Goal: Transaction & Acquisition: Book appointment/travel/reservation

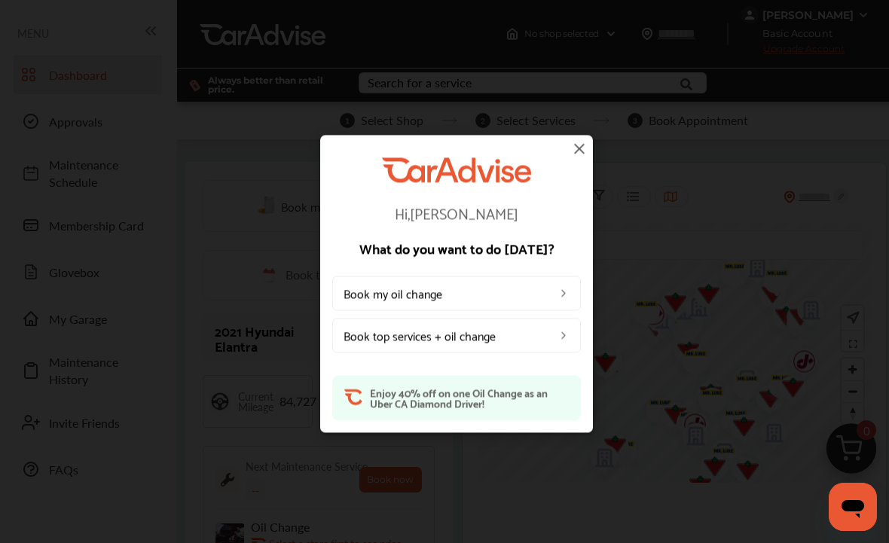
click at [557, 289] on img at bounding box center [563, 293] width 12 height 12
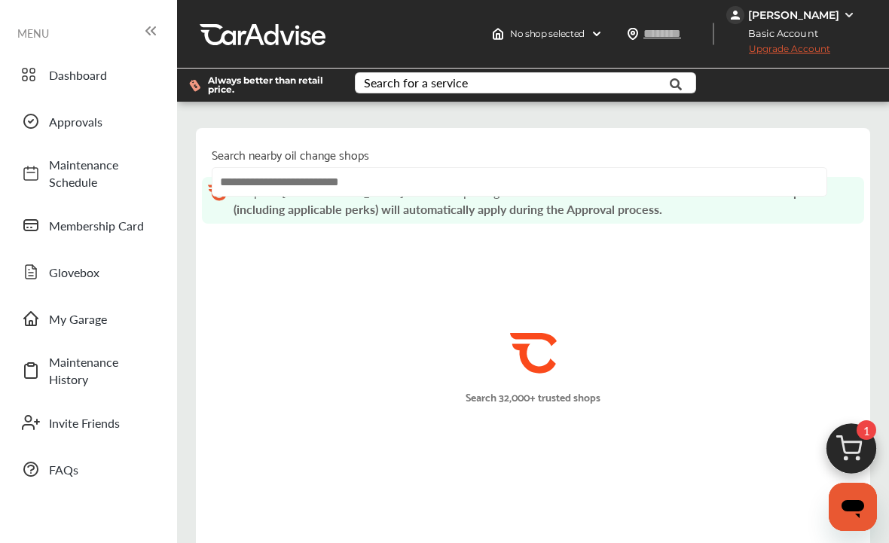
click at [605, 187] on input "text" at bounding box center [519, 181] width 615 height 29
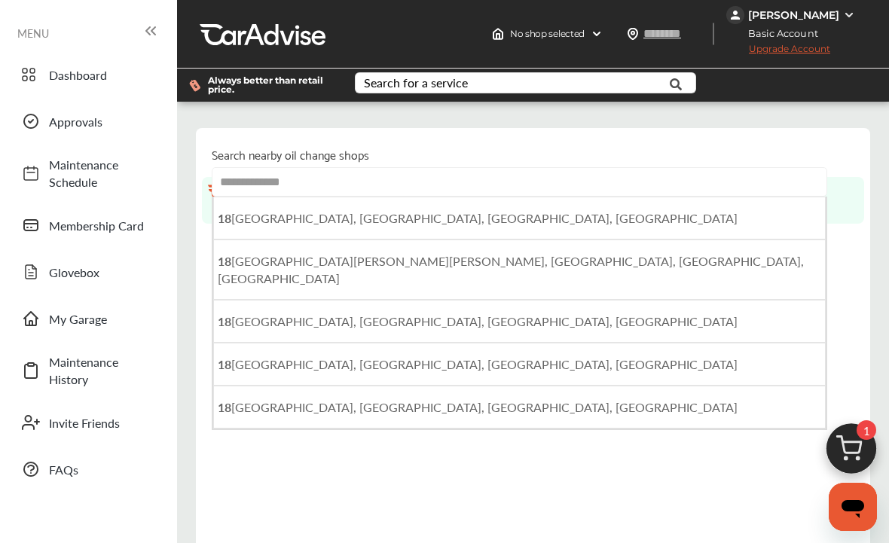
click at [263, 221] on span "[STREET_ADDRESS]" at bounding box center [478, 217] width 520 height 17
type input "**********"
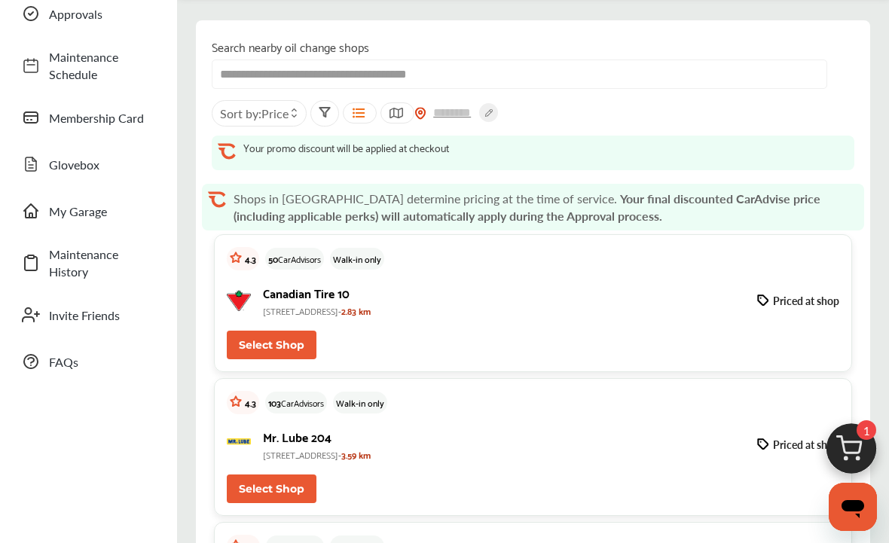
scroll to position [106, 0]
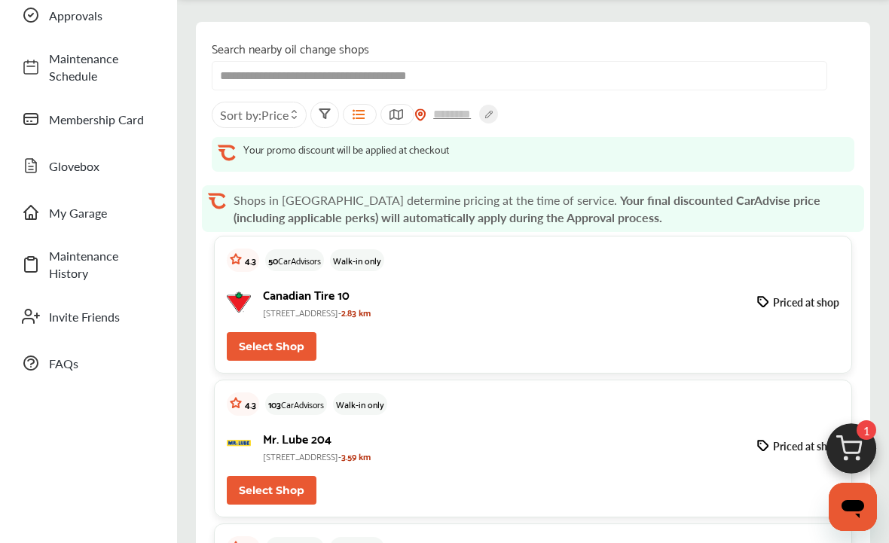
click at [298, 340] on button "Select Shop" at bounding box center [272, 346] width 90 height 29
type input "*******"
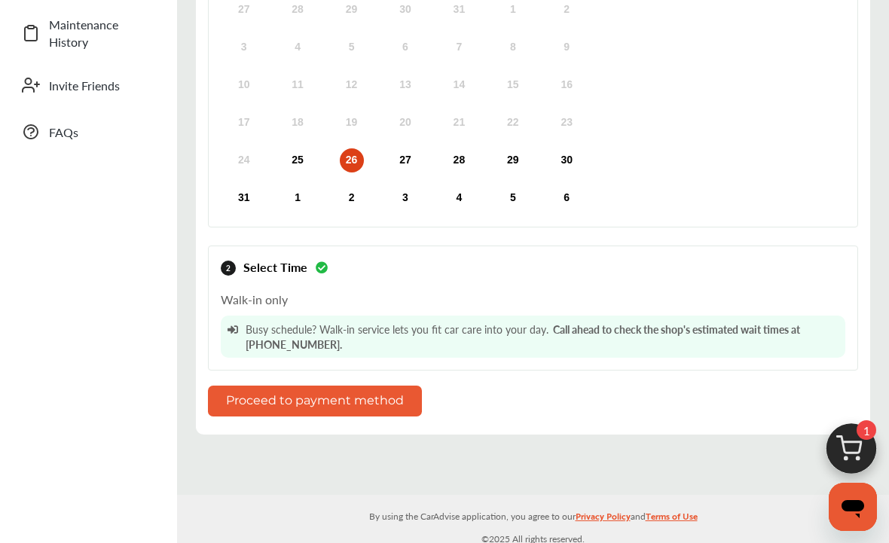
scroll to position [337, 0]
click at [402, 401] on button "Proceed to payment method" at bounding box center [315, 401] width 214 height 31
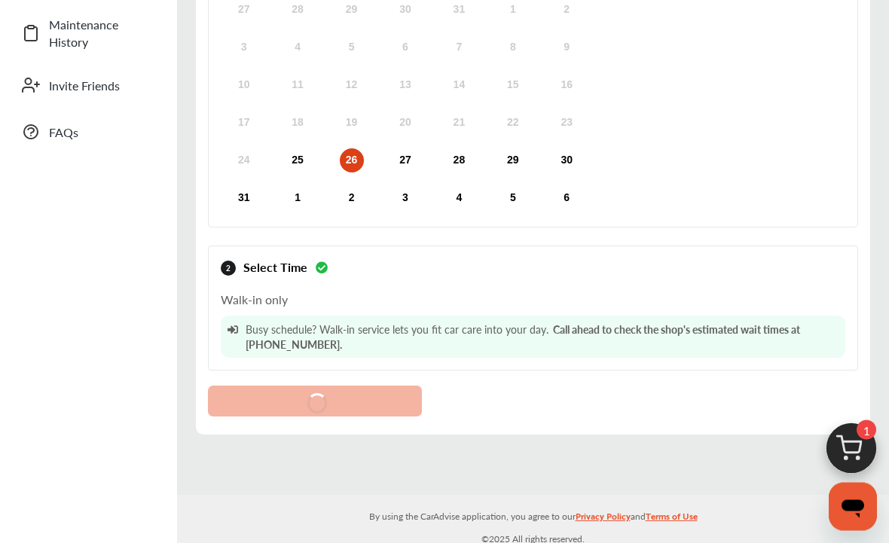
scroll to position [337, 0]
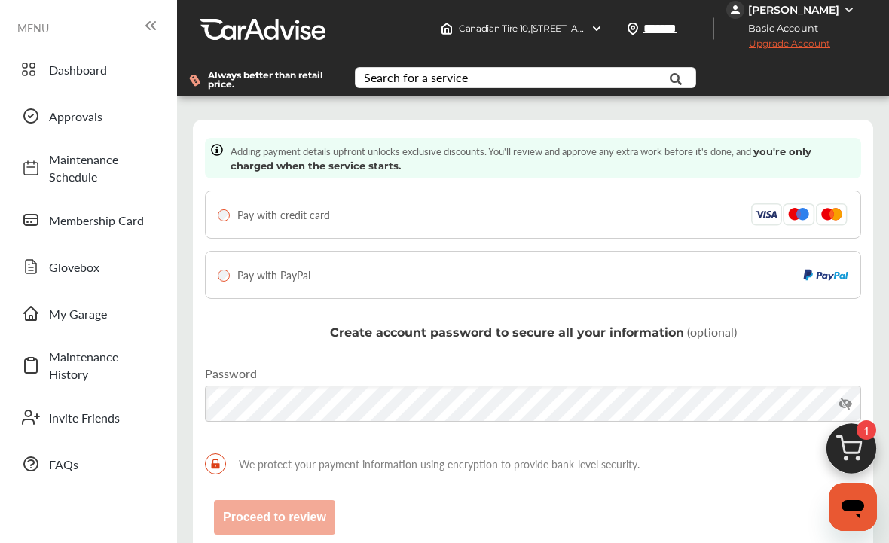
scroll to position [2, 0]
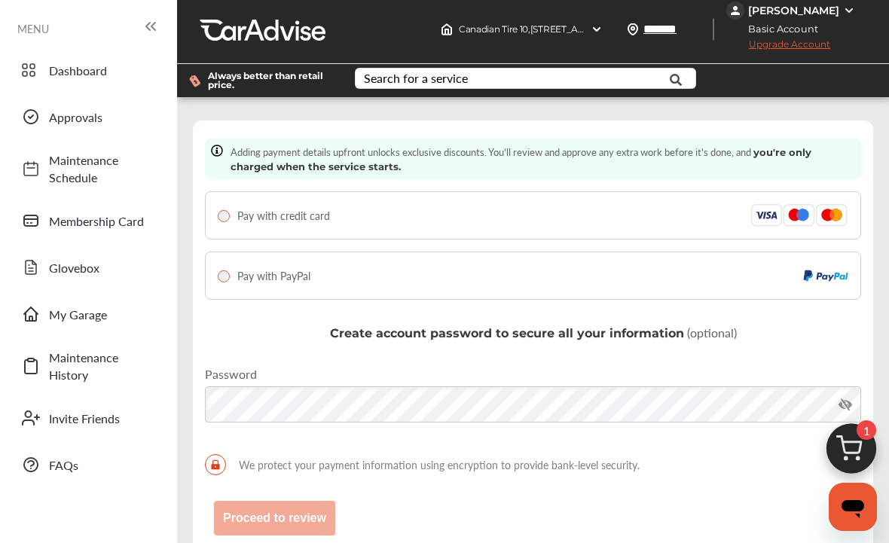
click at [334, 226] on div "Pay with credit card" at bounding box center [533, 215] width 630 height 23
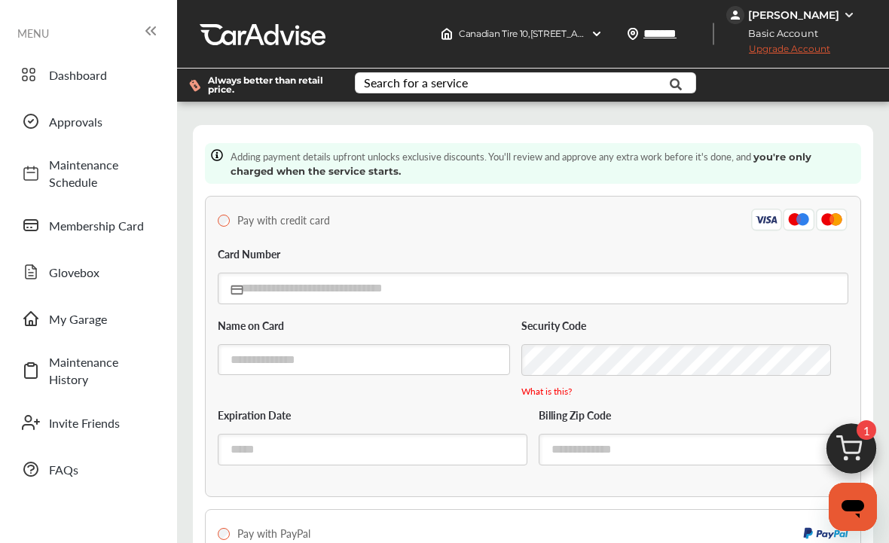
scroll to position [3, 0]
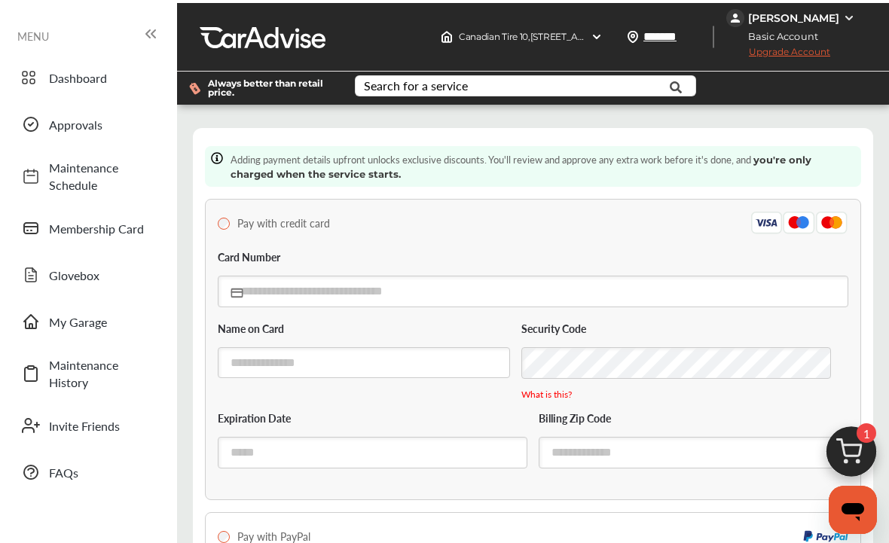
click at [839, 7] on div "[PERSON_NAME]" at bounding box center [792, 15] width 133 height 18
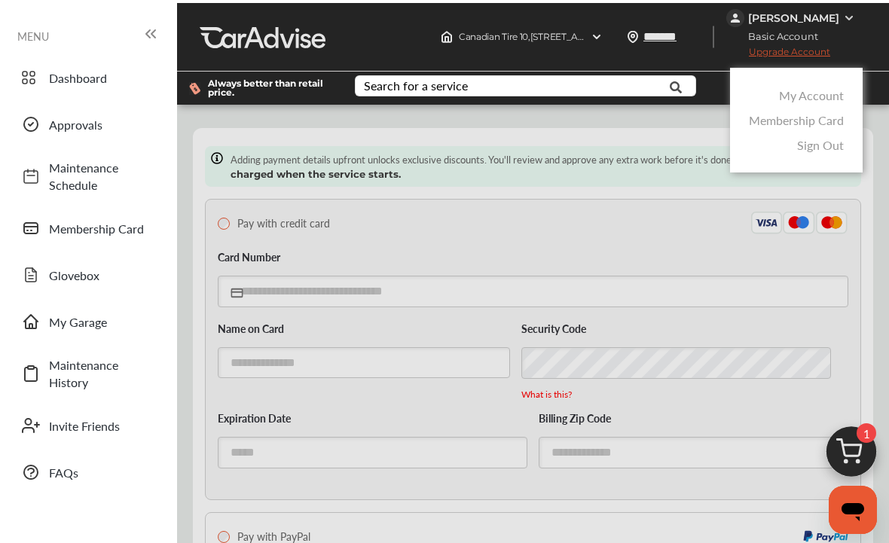
scroll to position [0, 0]
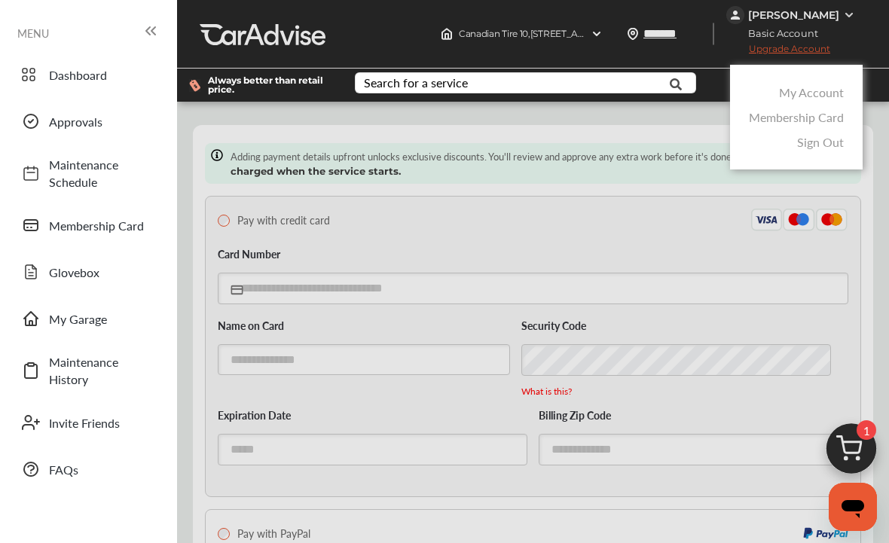
click at [747, 253] on div at bounding box center [444, 309] width 889 height 618
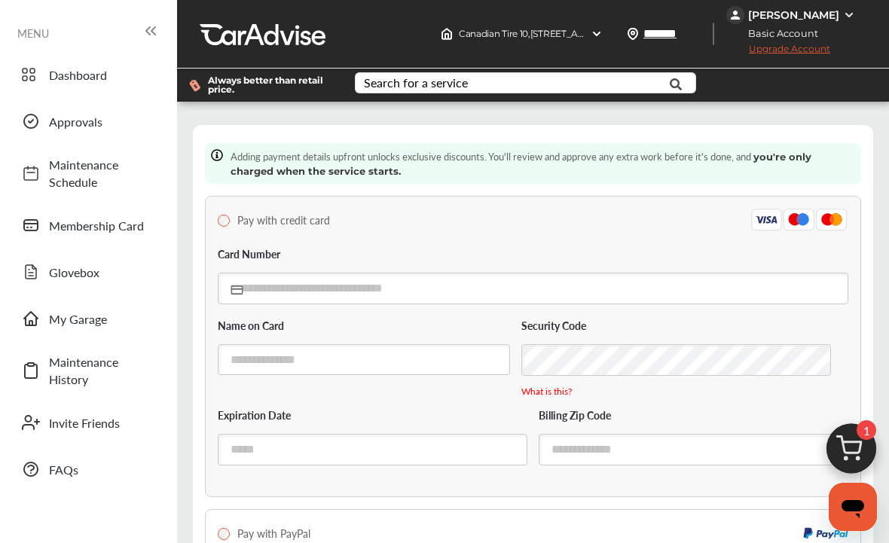
click at [839, 17] on div "[PERSON_NAME]" at bounding box center [792, 15] width 133 height 18
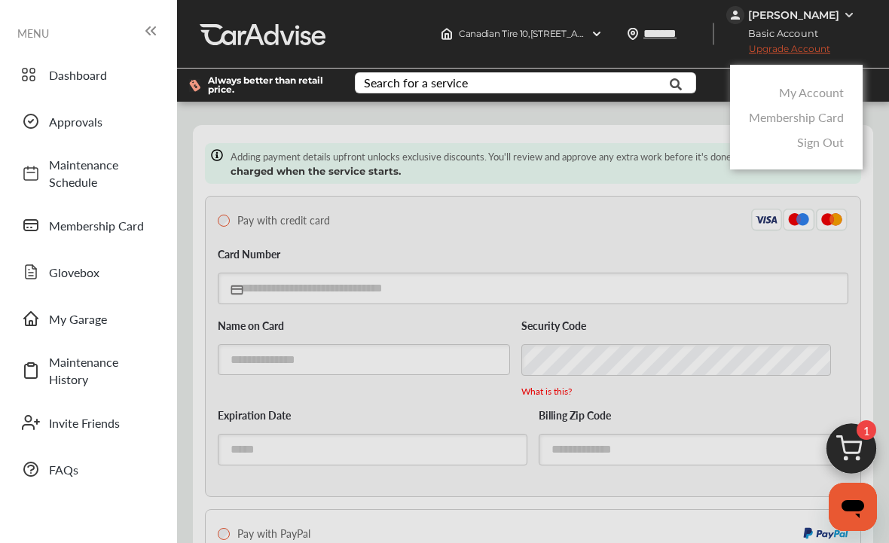
click at [826, 122] on link "Membership Card" at bounding box center [796, 116] width 95 height 17
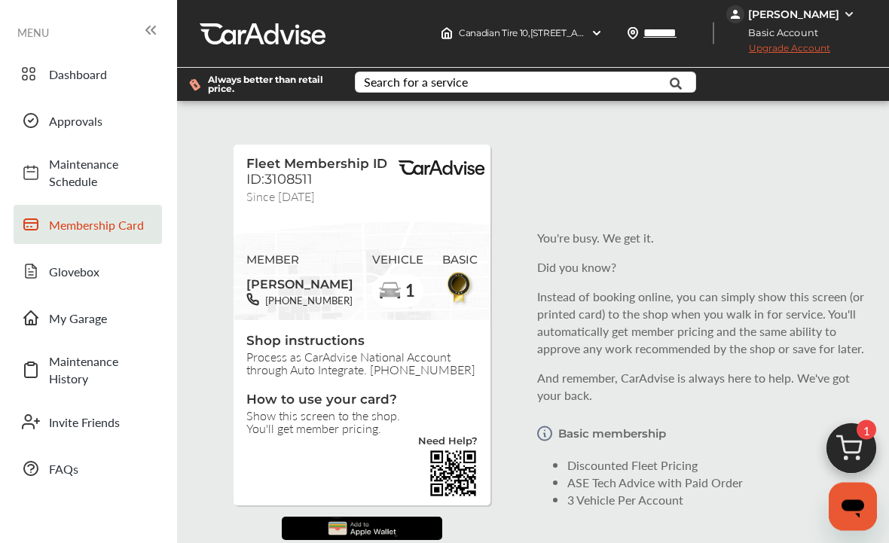
scroll to position [63, 0]
click at [328, 517] on img at bounding box center [361, 529] width 77 height 24
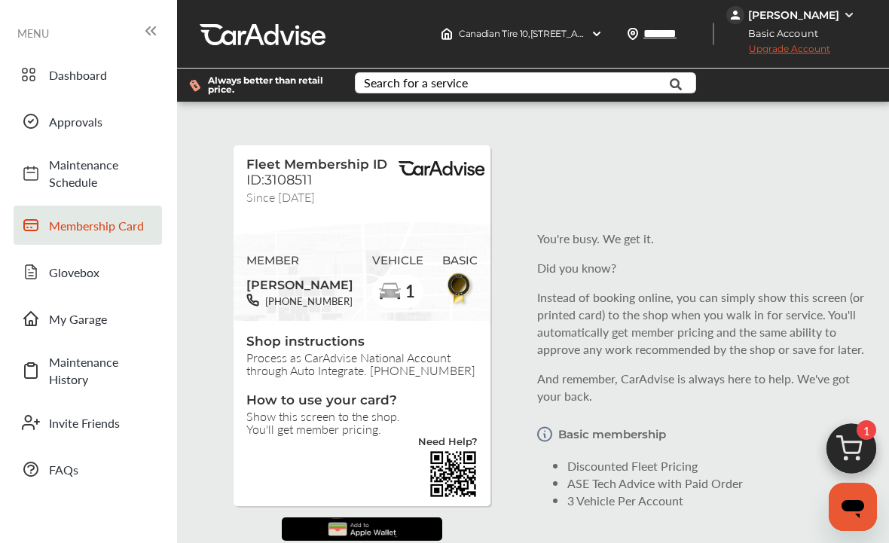
click at [686, 417] on div "Basic membership Discounted Fleet Pricing ASE Tech Advice with Paid Order 3 Veh…" at bounding box center [704, 463] width 334 height 93
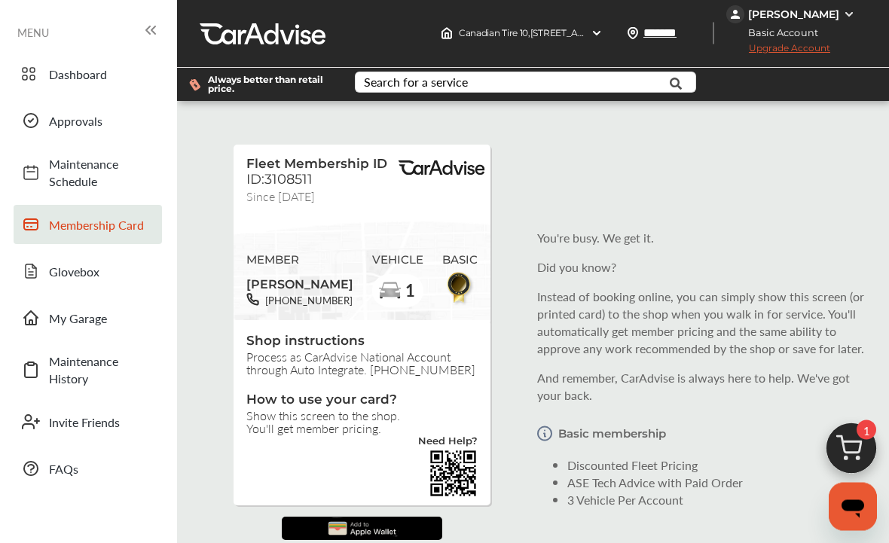
scroll to position [0, 0]
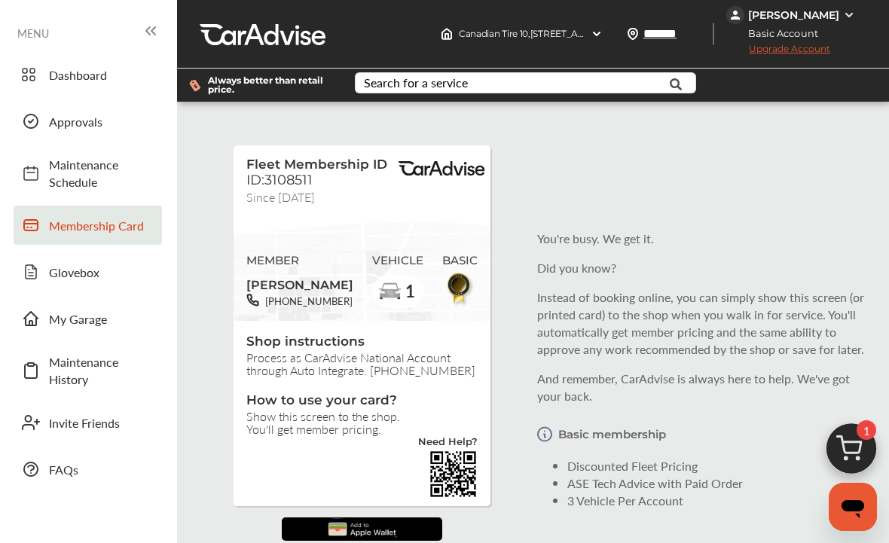
click at [67, 78] on span "Dashboard" at bounding box center [101, 74] width 105 height 17
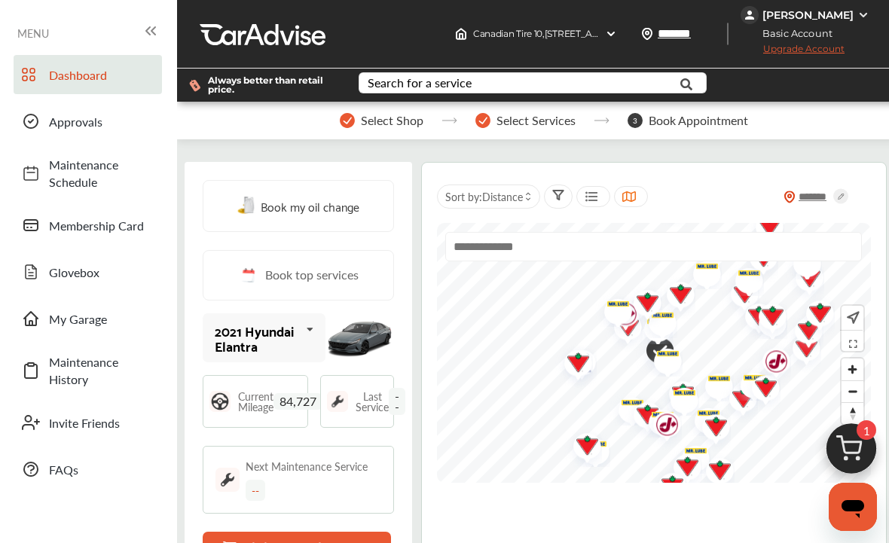
click at [271, 208] on span "Book my oil change" at bounding box center [310, 206] width 99 height 20
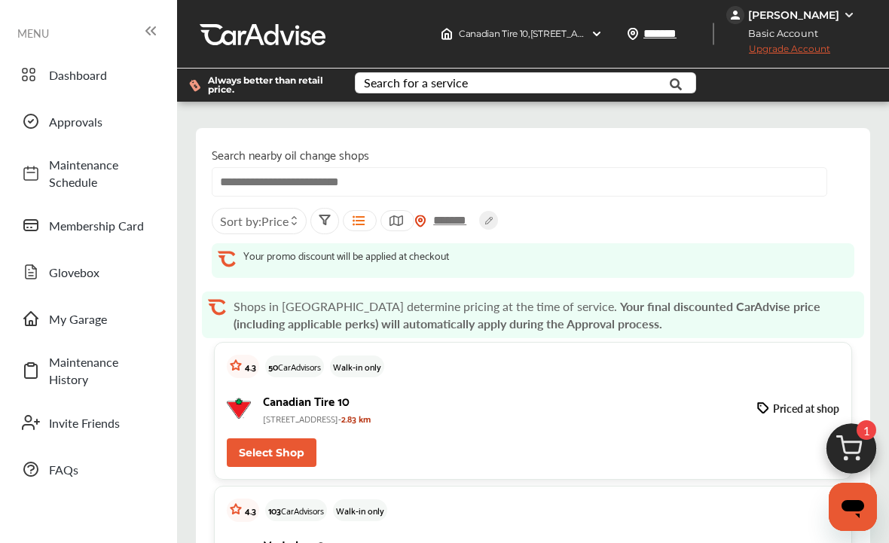
scroll to position [1796, 0]
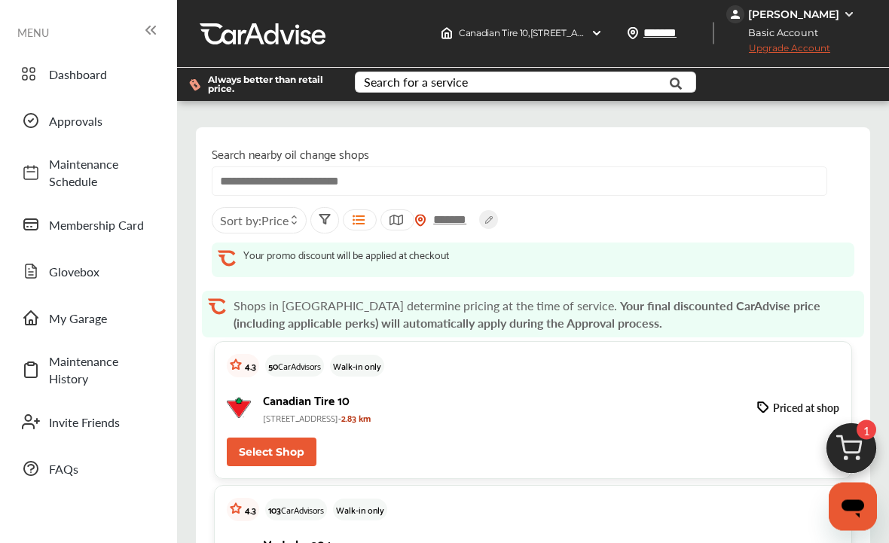
click at [855, 444] on img at bounding box center [851, 453] width 72 height 72
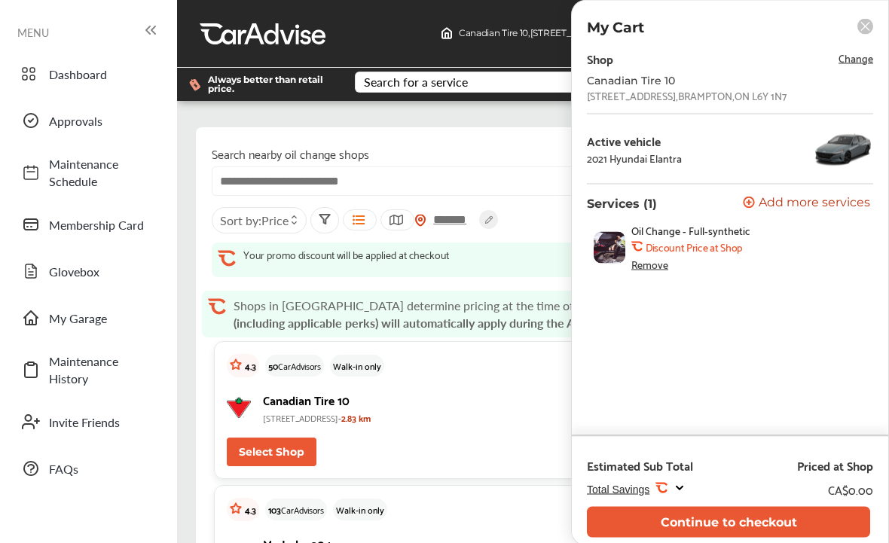
scroll to position [2038, 0]
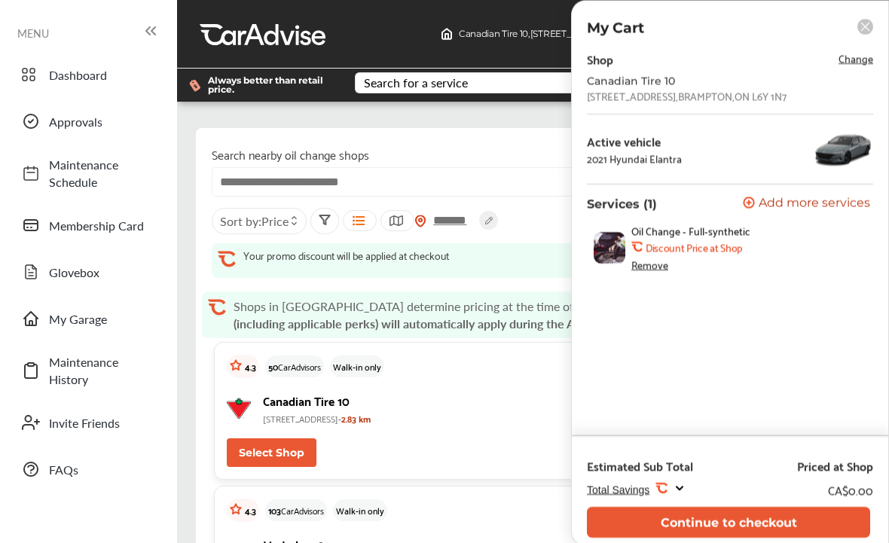
click at [871, 32] on rect at bounding box center [865, 27] width 16 height 16
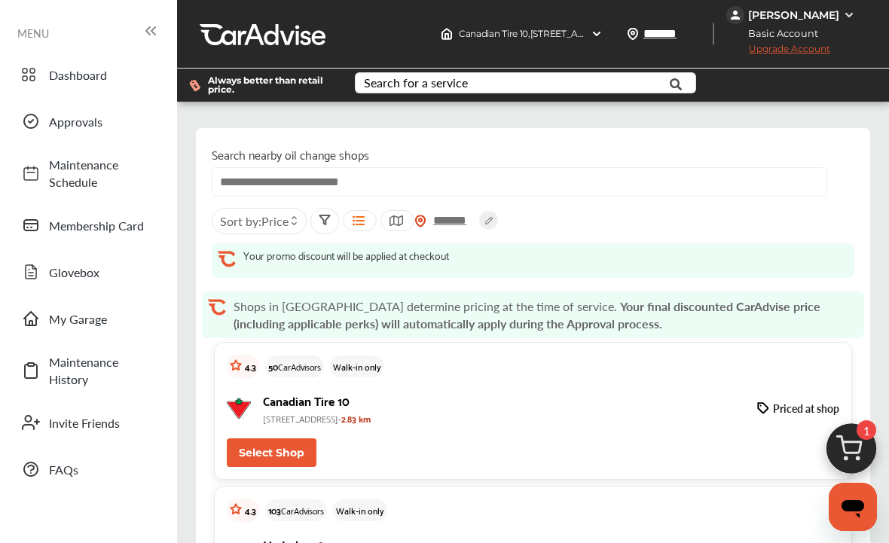
scroll to position [78, 0]
click at [789, 390] on div "Canadian Tire 10 [STREET_ADDRESS]- 2.83 km Priced at shop" at bounding box center [533, 408] width 612 height 36
click at [294, 438] on button "Select Shop" at bounding box center [272, 452] width 90 height 29
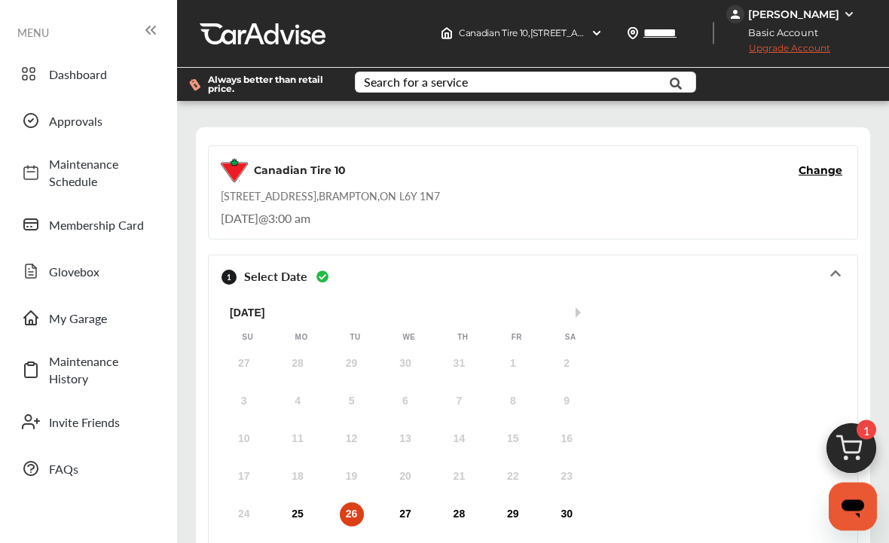
scroll to position [365, 0]
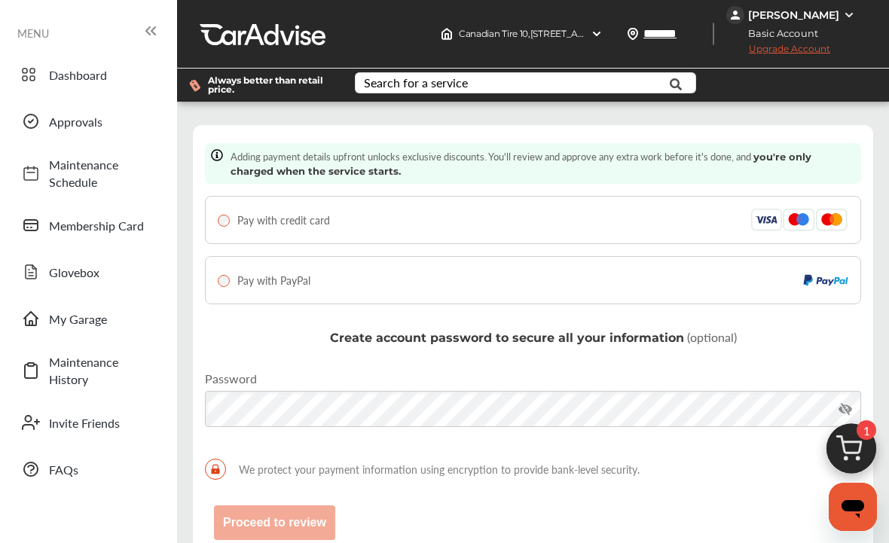
click at [717, 231] on div "Pay with credit card" at bounding box center [533, 220] width 630 height 23
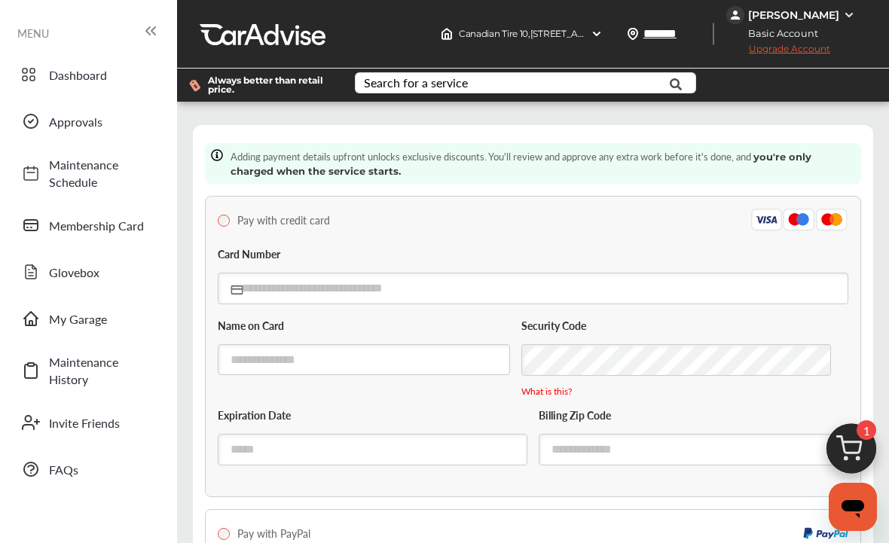
scroll to position [371, 0]
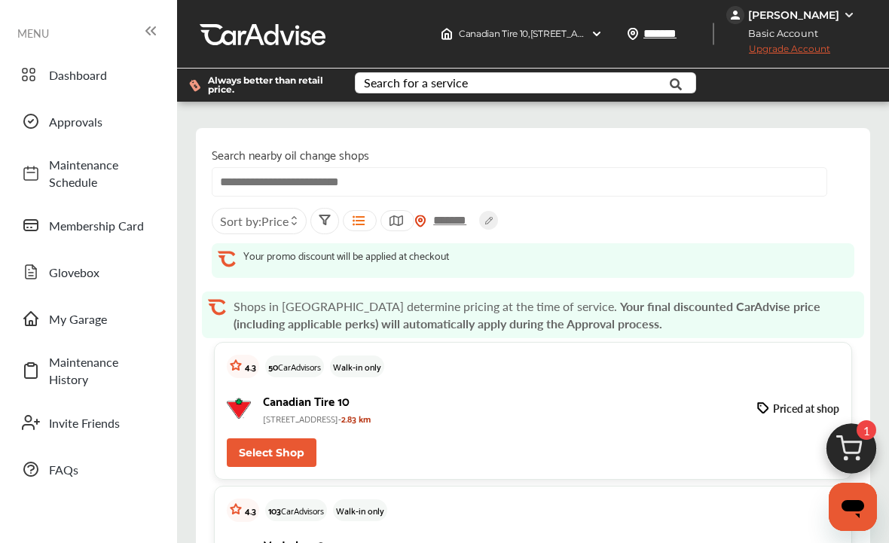
scroll to position [1733, 0]
